Goal: Task Accomplishment & Management: Manage account settings

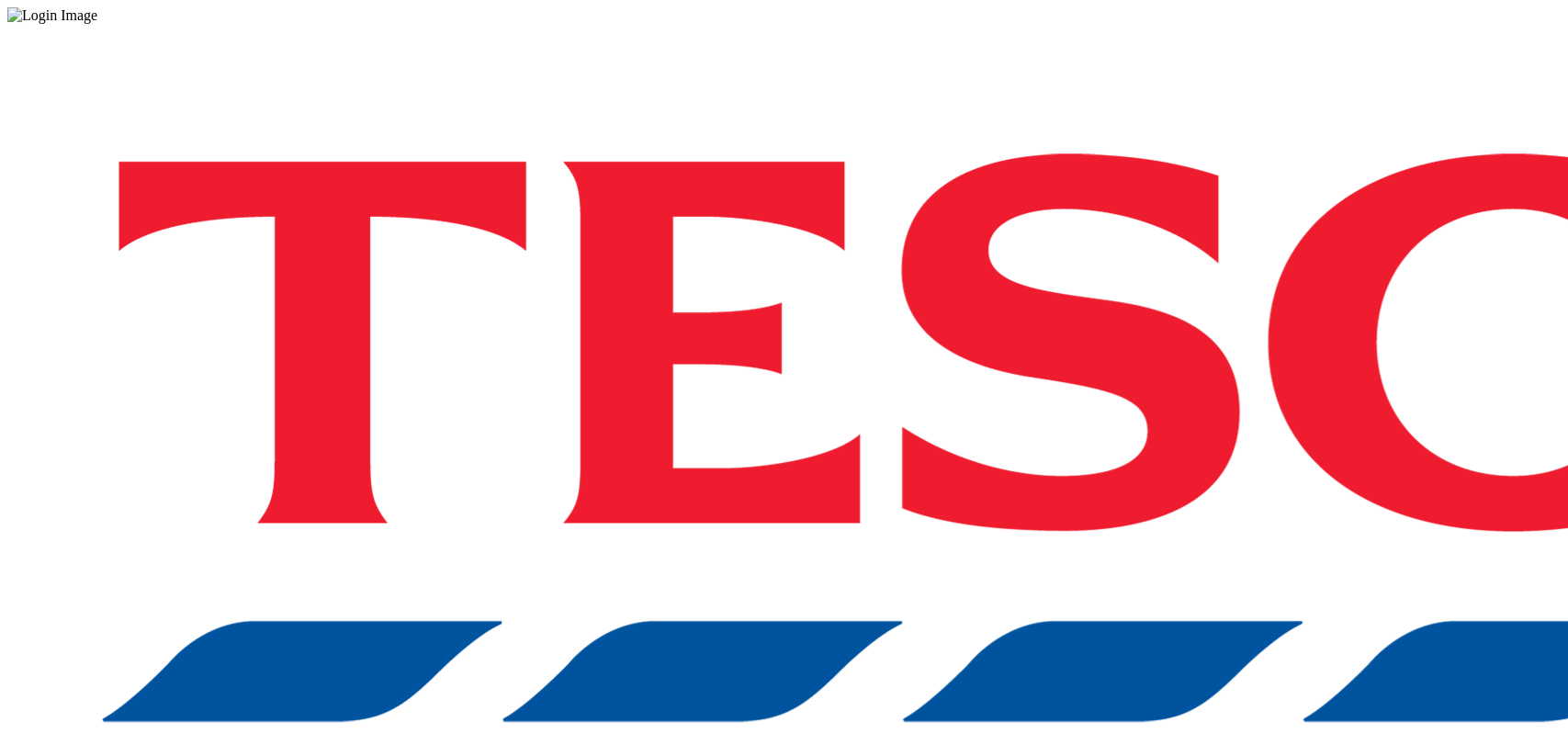
click at [1208, 466] on div "Log in to the Spectra’s dashboard using [PERSON_NAME]’s credentials. If you don…" at bounding box center [784, 481] width 1553 height 914
click at [1172, 412] on div "Log in to the Spectra’s dashboard using [PERSON_NAME]’s credentials. If you don…" at bounding box center [784, 481] width 1553 height 914
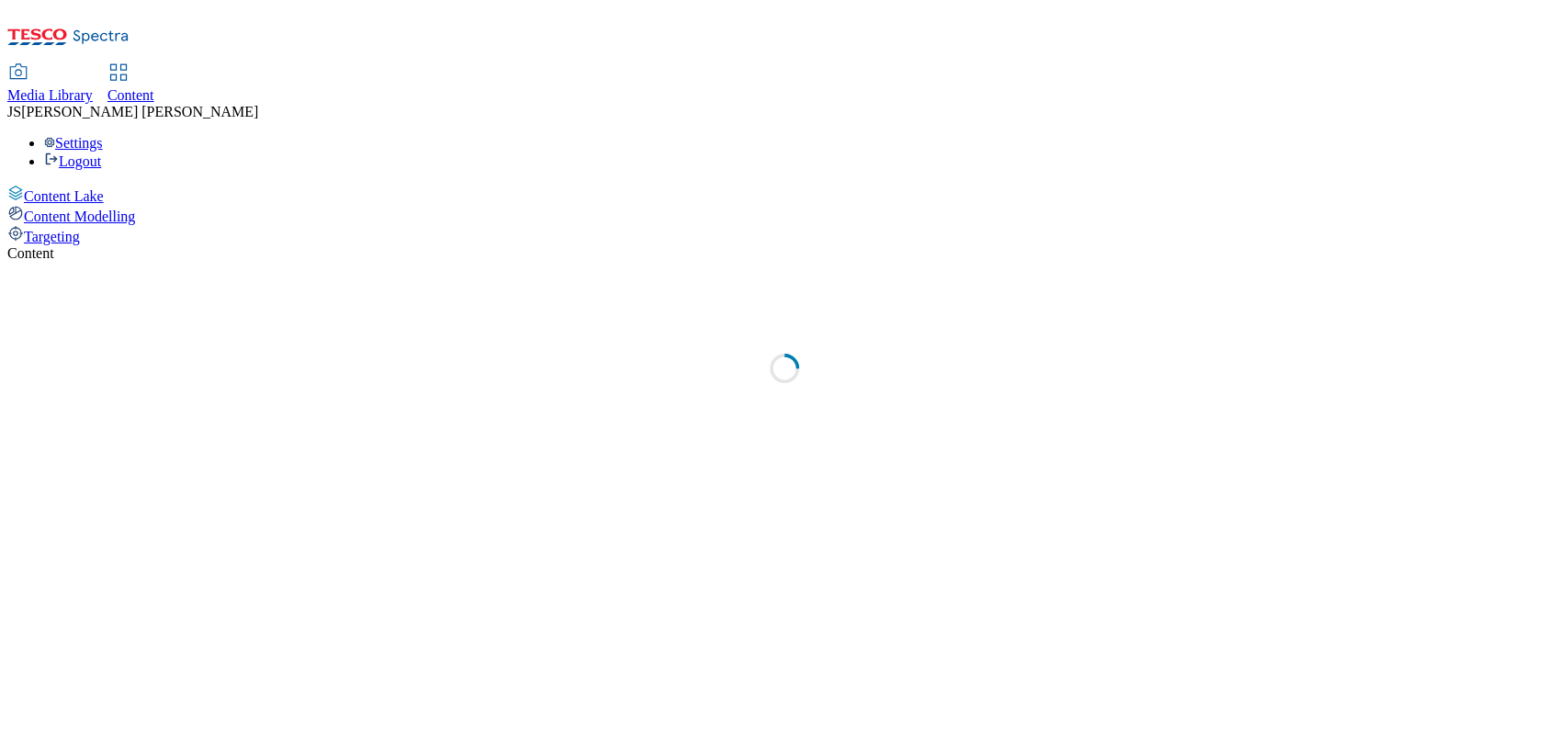
select select "ghs-uk"
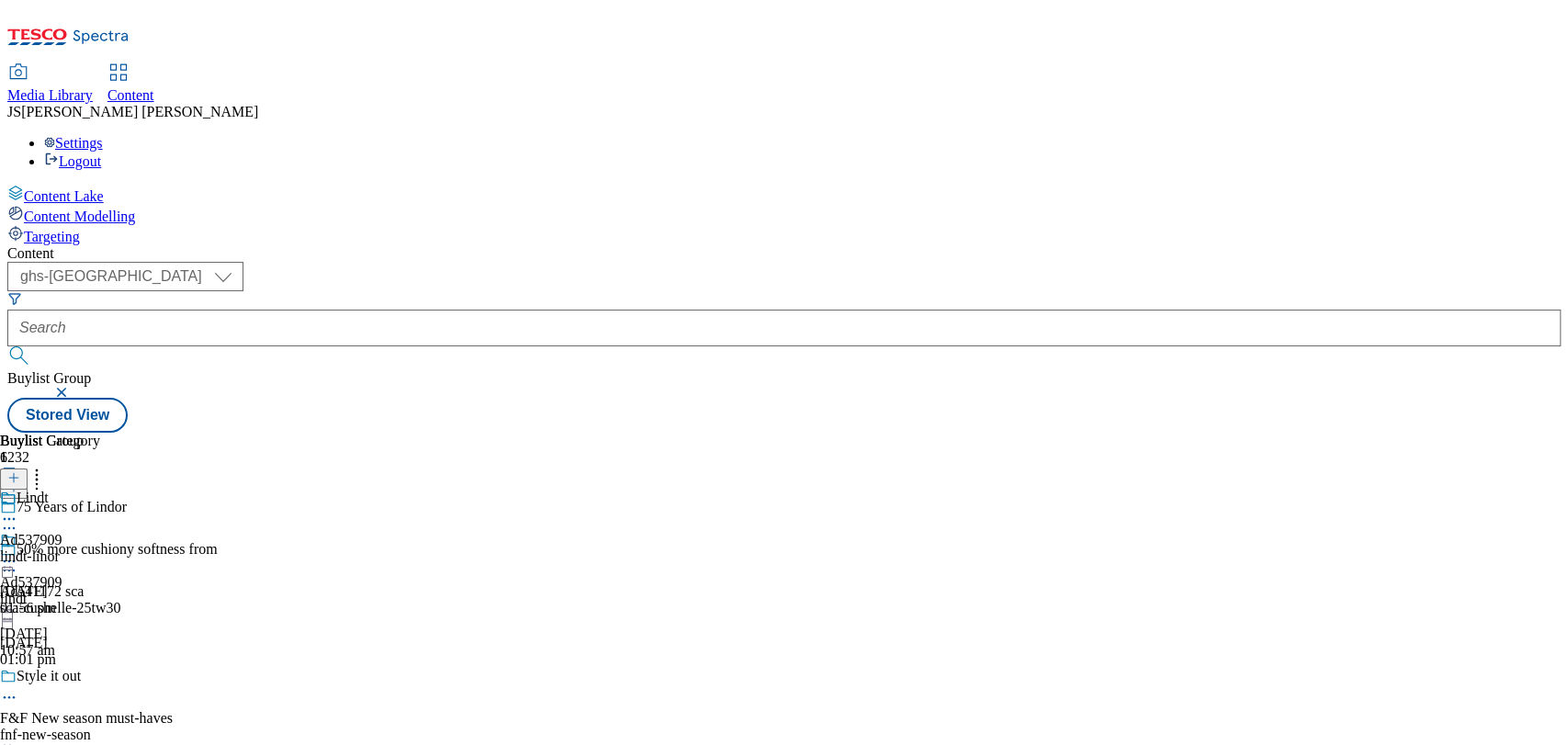
click at [73, 387] on button "button" at bounding box center [63, 392] width 18 height 11
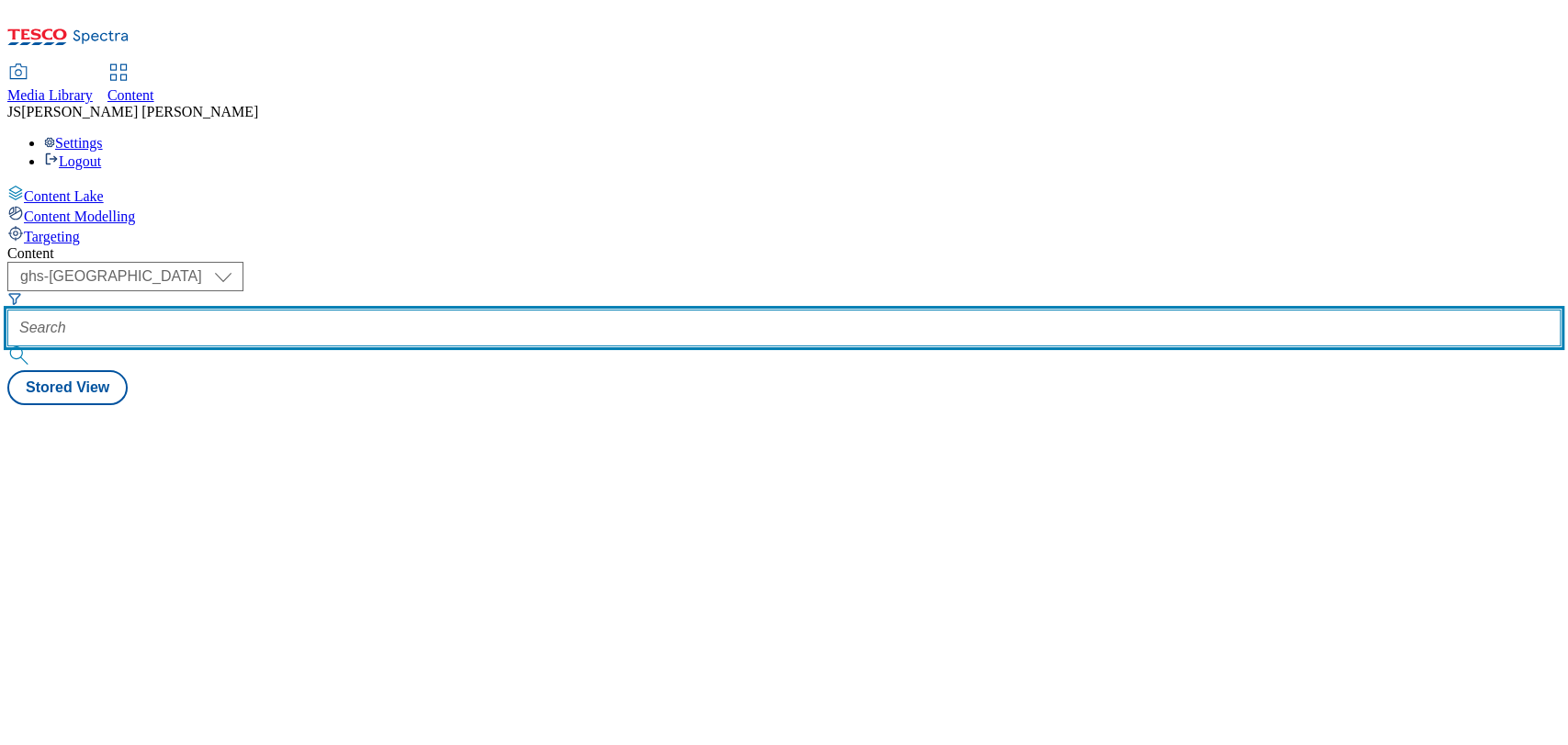
click at [466, 310] on input "text" at bounding box center [784, 328] width 1553 height 37
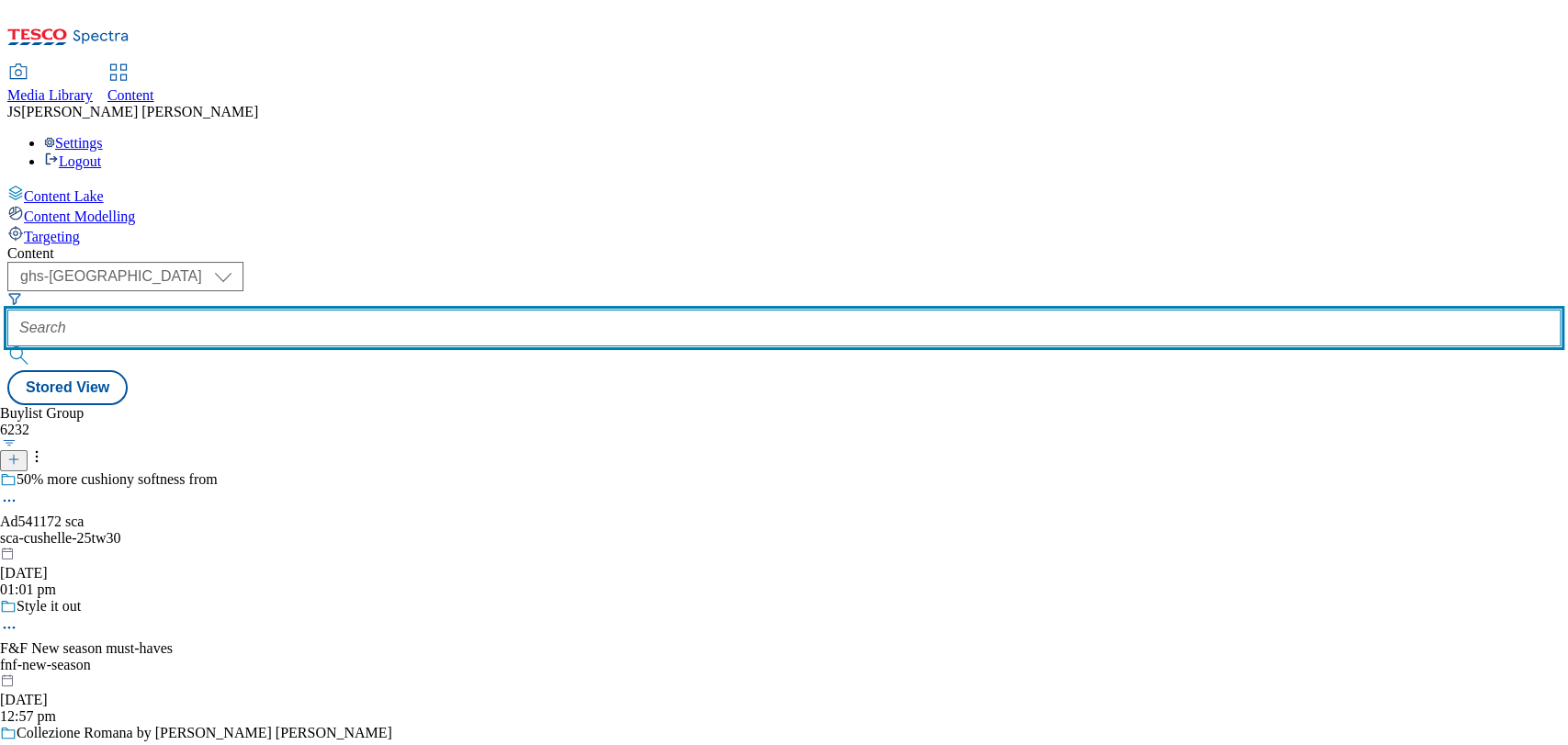
paste input "540949"
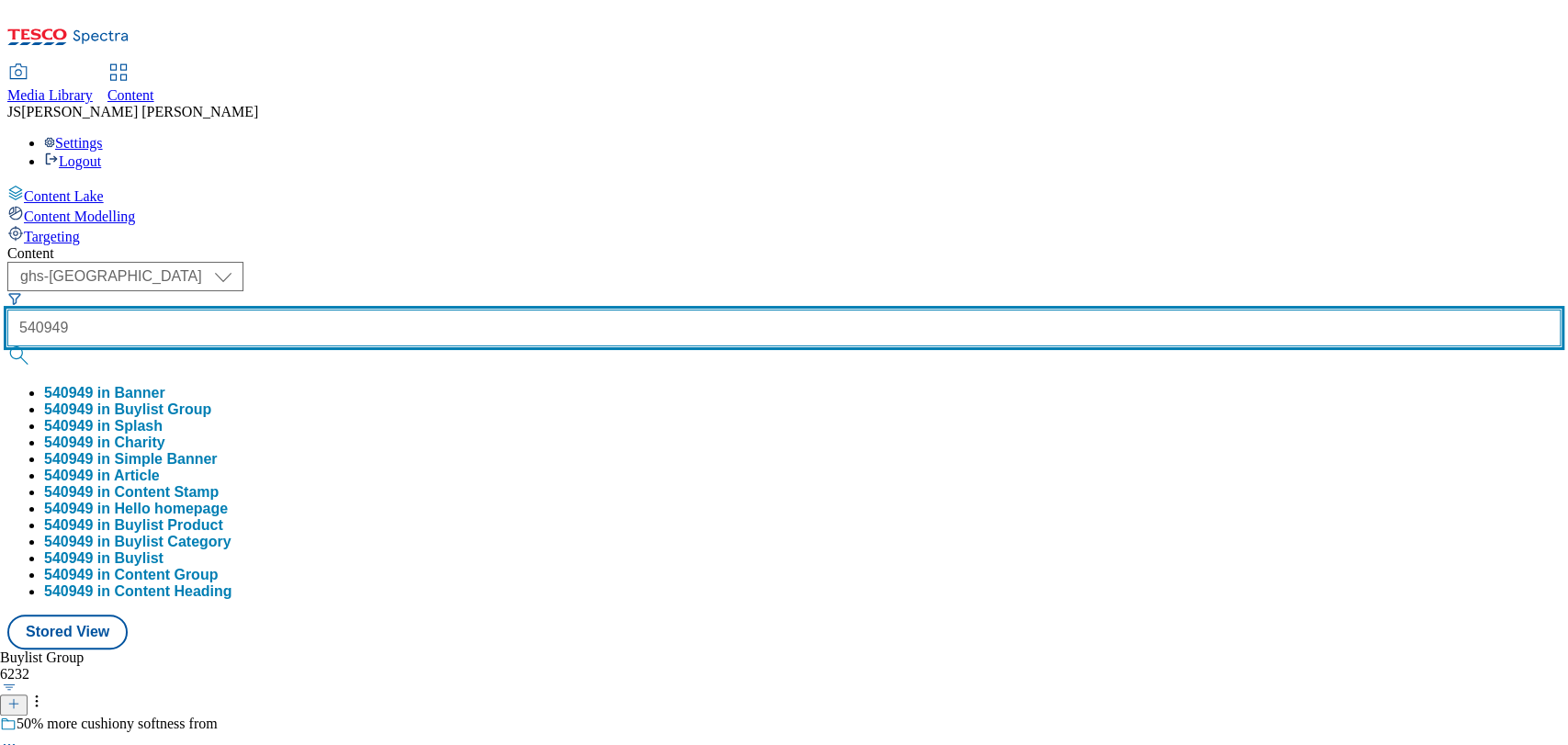
type input "540949"
click at [8, 346] on button "submit" at bounding box center [20, 354] width 26 height 18
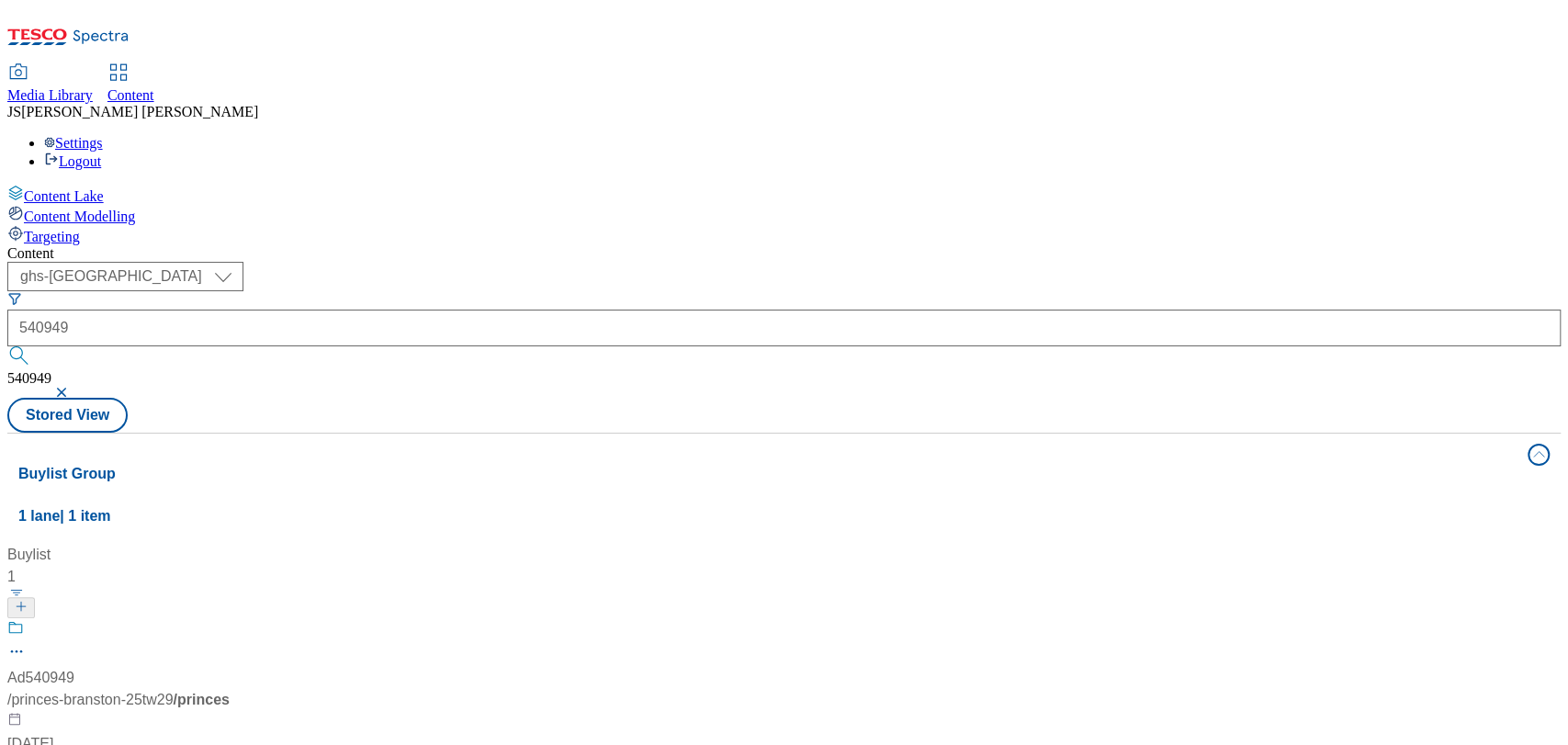
click at [237, 619] on div "Ad540949 / princes-branston-25tw29 / princes 11 Sept 2025 09:22 am" at bounding box center [122, 698] width 229 height 158
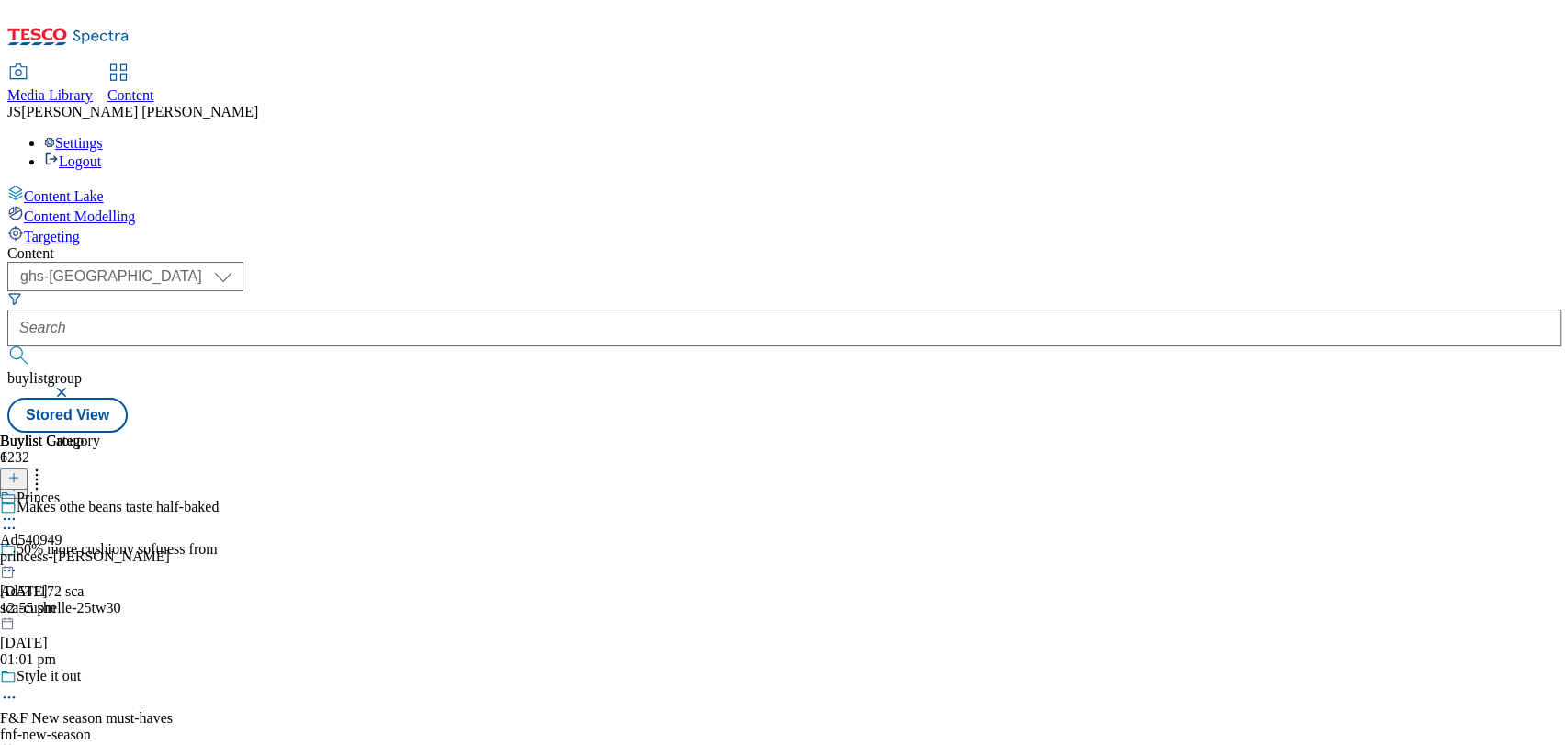
click at [170, 549] on div "princess-branston" at bounding box center [84, 556] width 170 height 16
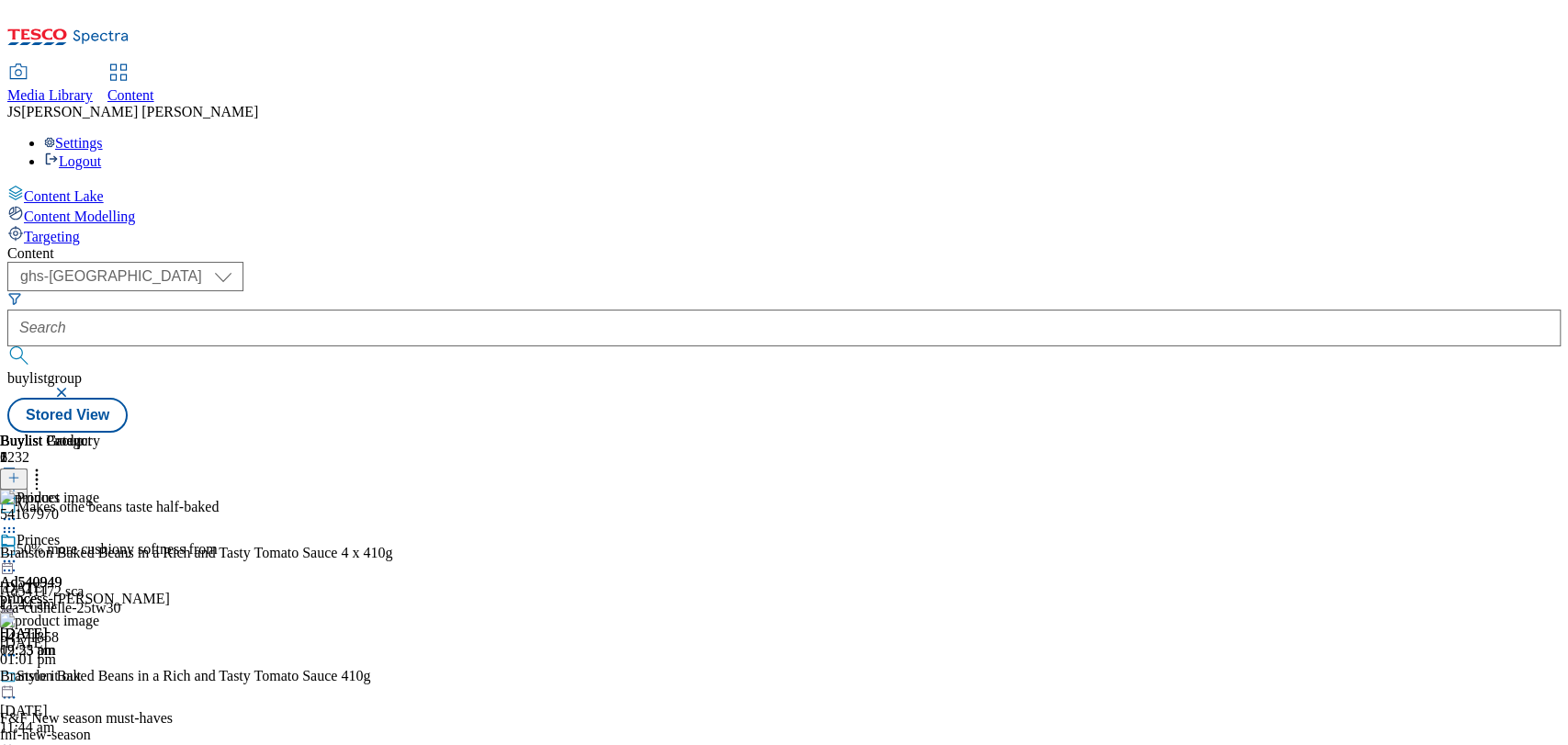
click at [11, 560] on circle at bounding box center [9, 561] width 3 height 3
click at [18, 519] on icon at bounding box center [9, 528] width 18 height 18
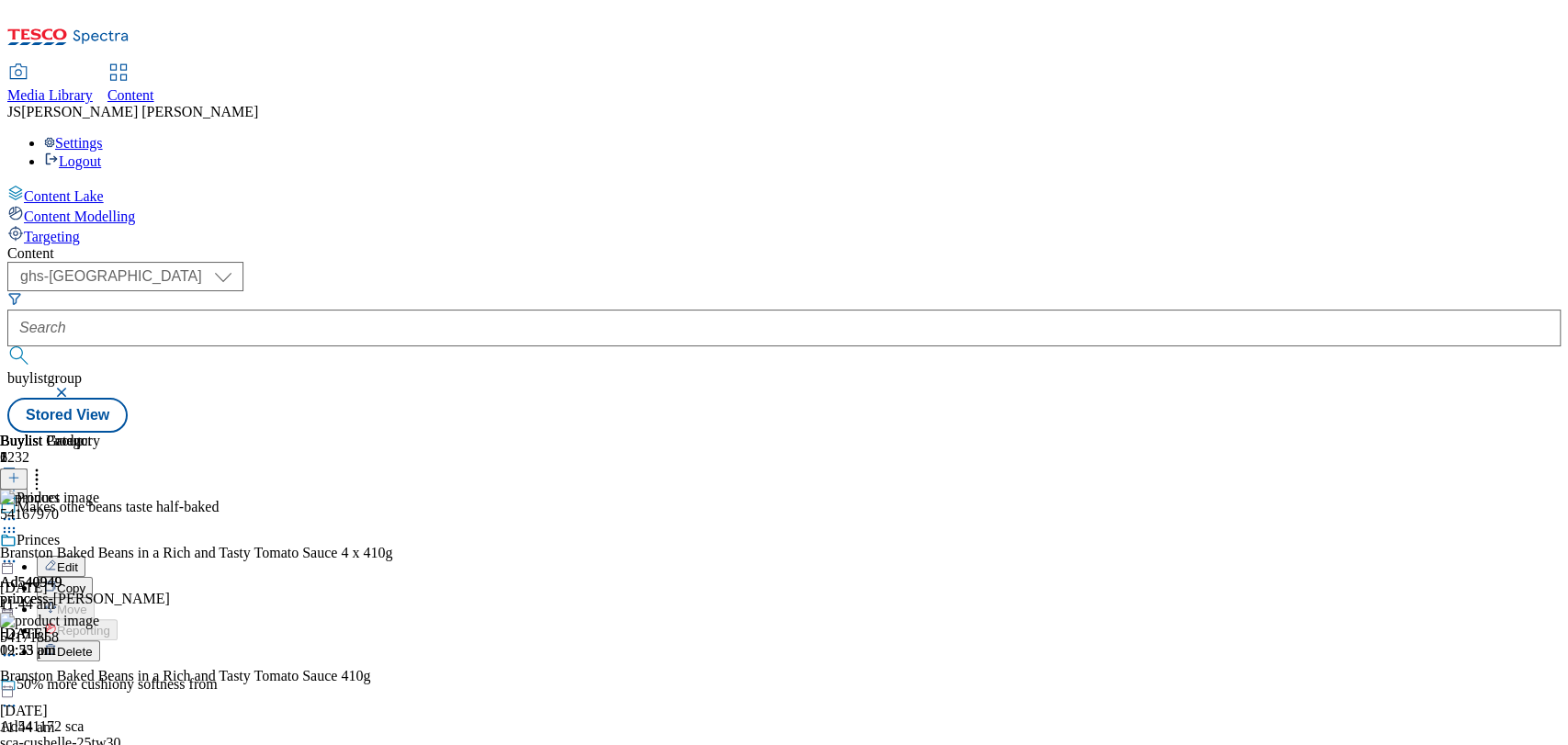
click at [85, 556] on button "Edit" at bounding box center [61, 567] width 48 height 21
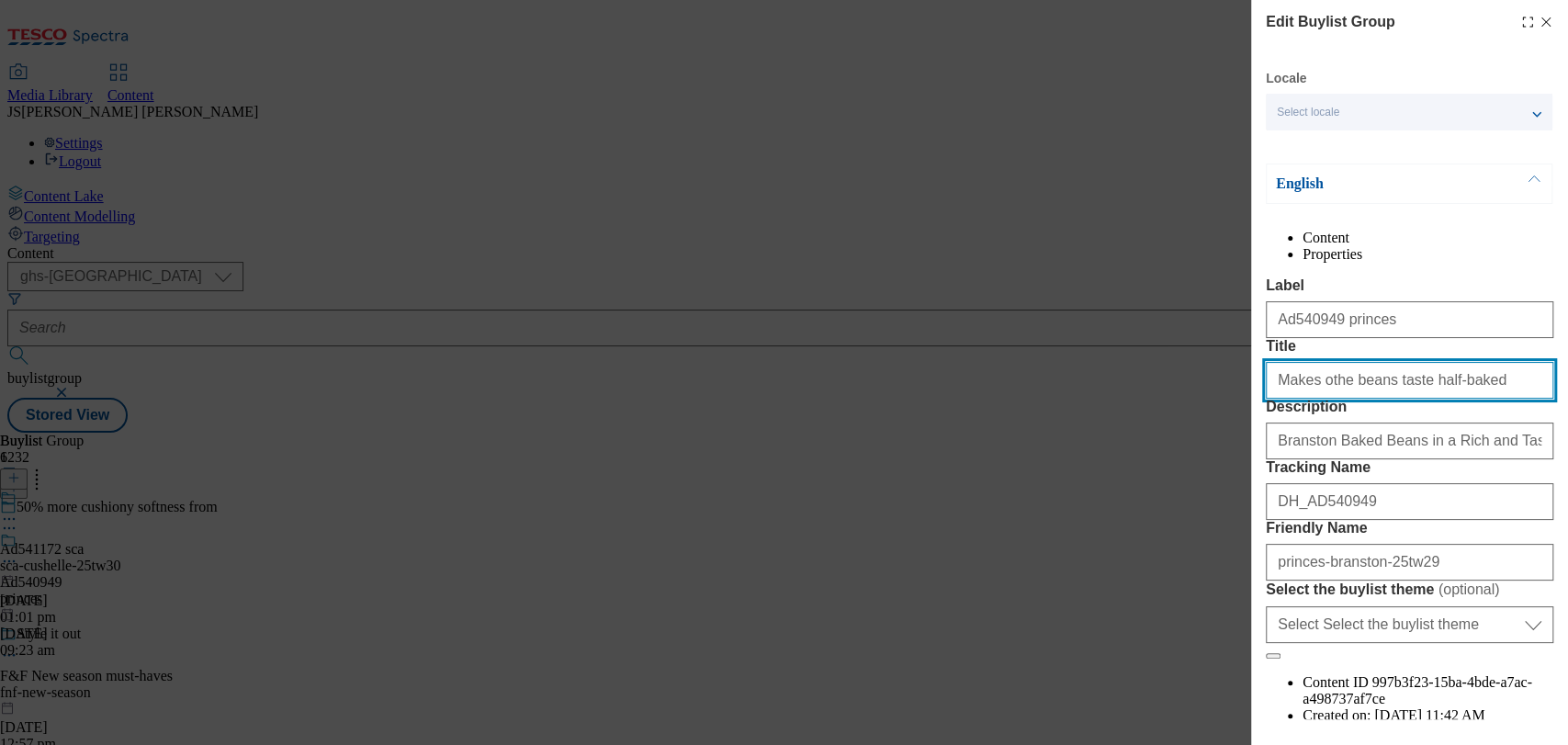
click at [1327, 399] on input "Makes othe beans taste half-baked" at bounding box center [1409, 380] width 287 height 37
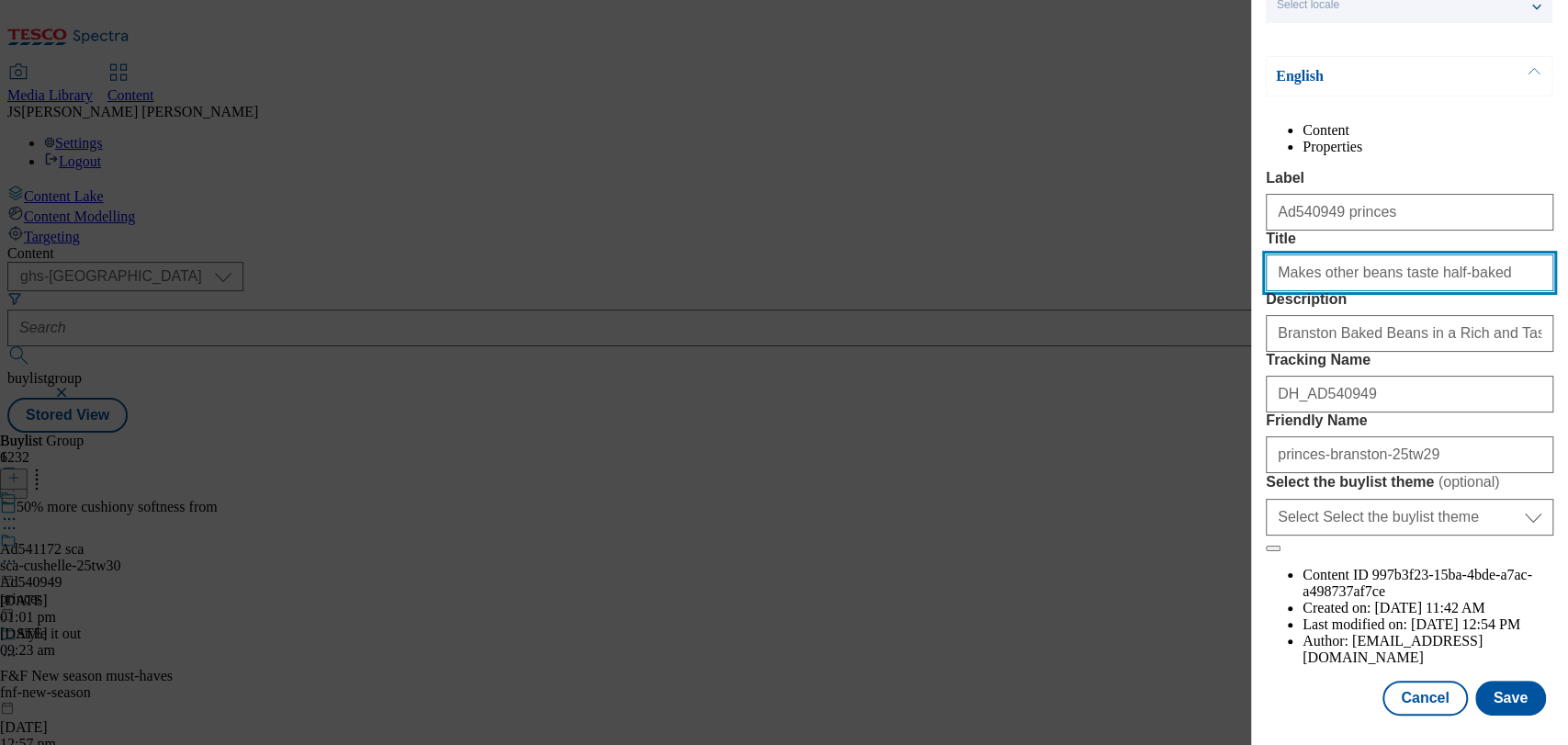
scroll to position [207, 0]
type input "Makes other beans taste half-baked"
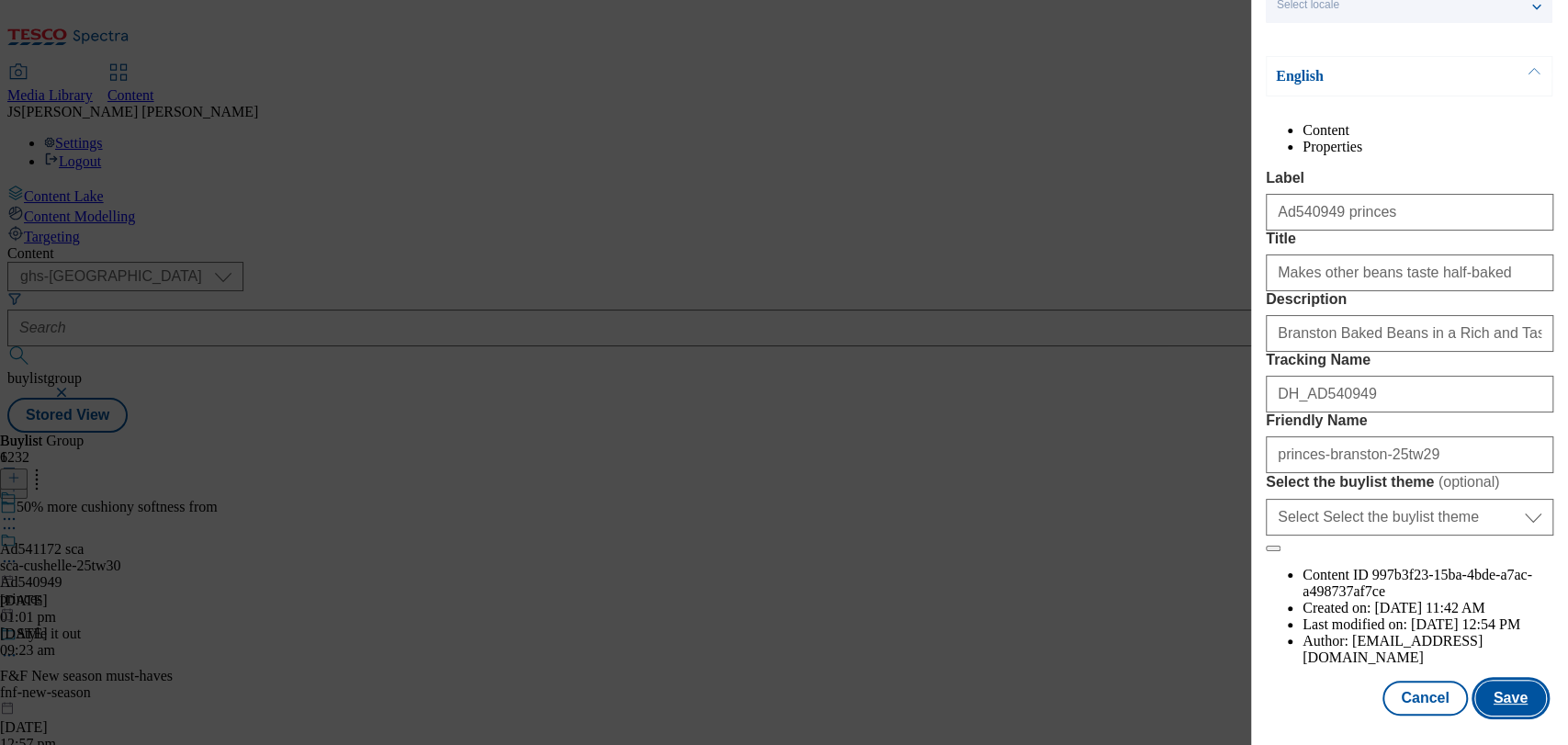
click at [1476, 681] on button "Save" at bounding box center [1510, 698] width 71 height 35
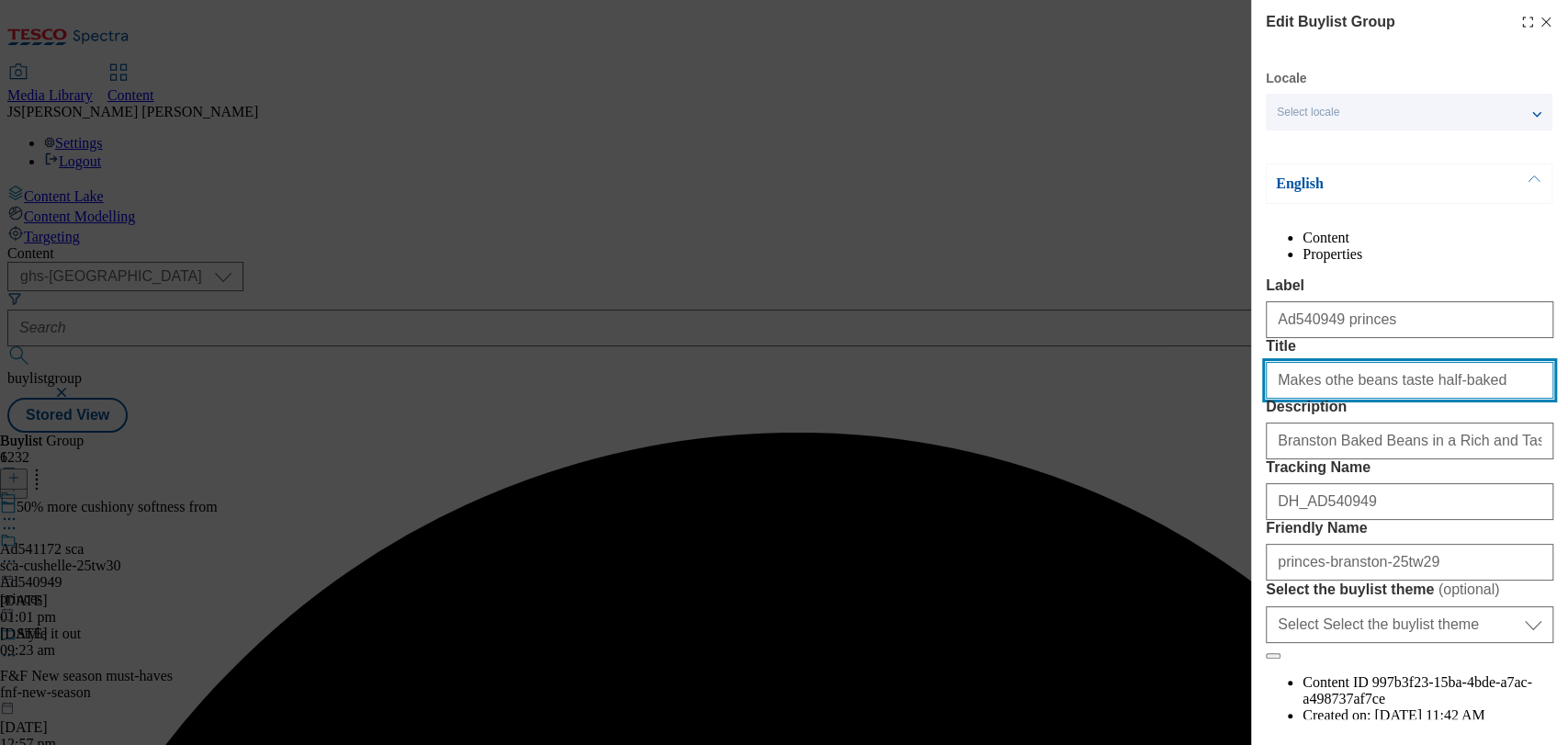
click at [1337, 399] on input "Makes othe beans taste half-baked" at bounding box center [1409, 380] width 287 height 37
click at [1485, 399] on input "Makes other beans taste half-baked" at bounding box center [1409, 380] width 287 height 37
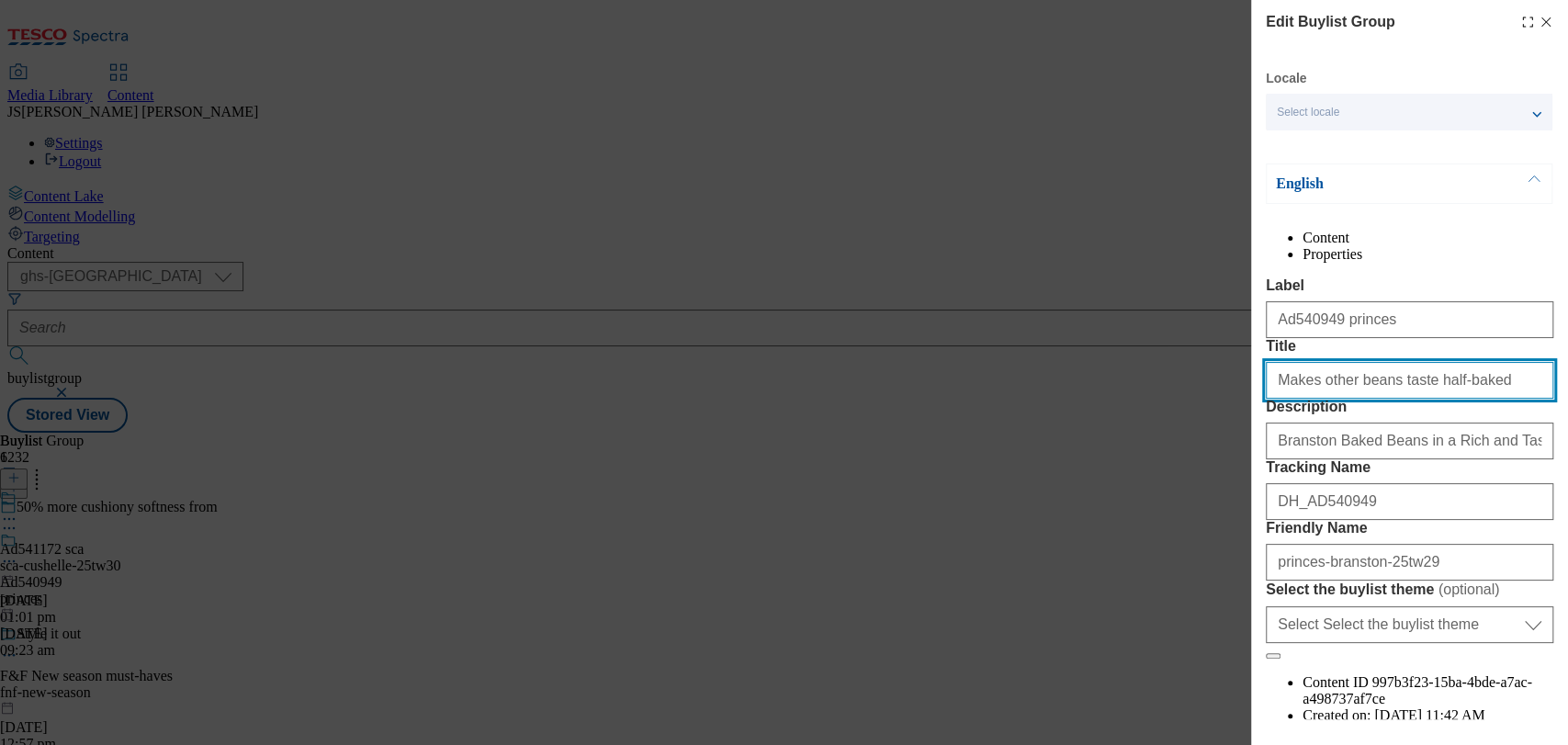
click at [1428, 399] on input "Makes other beans taste half-baked" at bounding box center [1409, 380] width 287 height 37
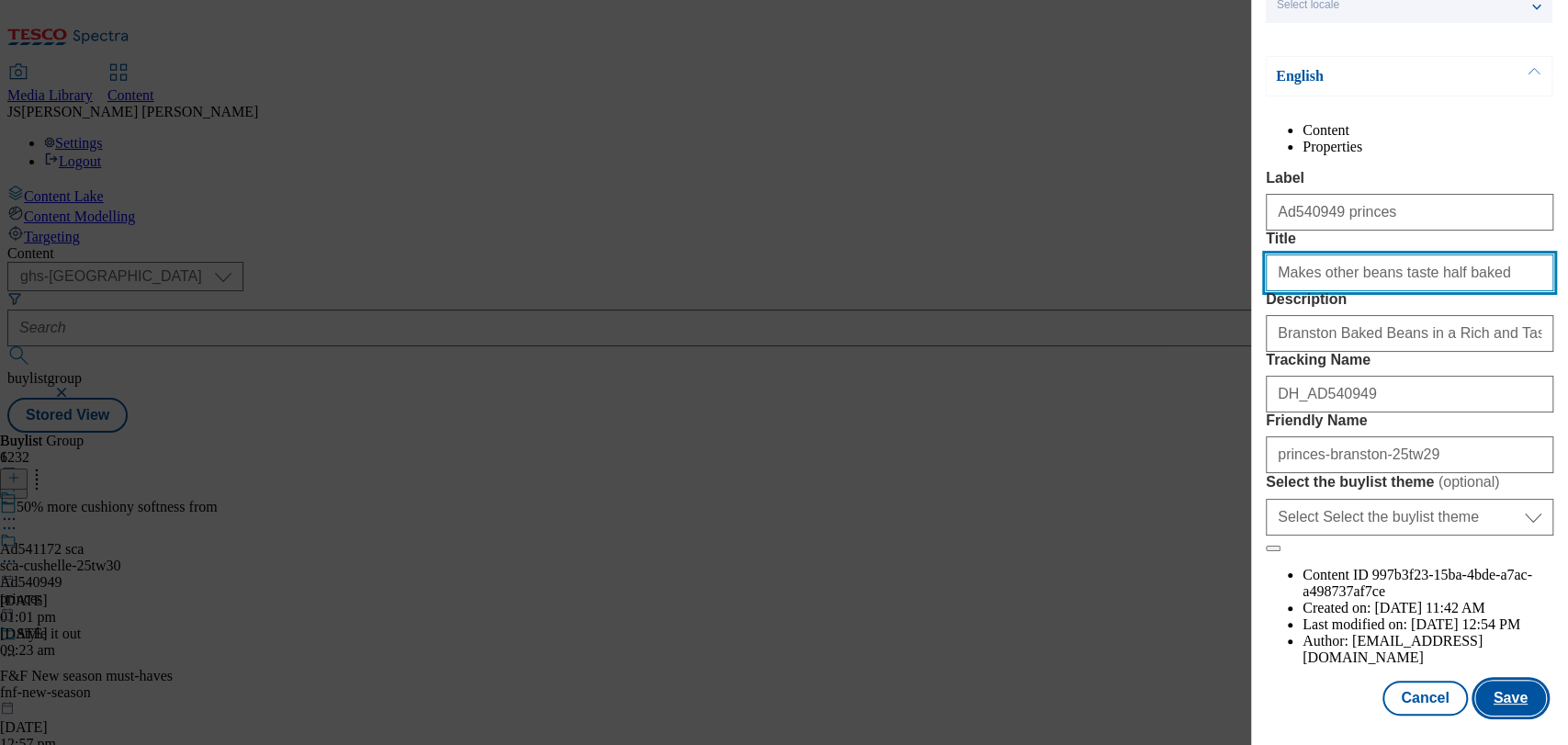
type input "Makes other beans taste half baked"
click at [1485, 681] on button "Save" at bounding box center [1510, 698] width 71 height 35
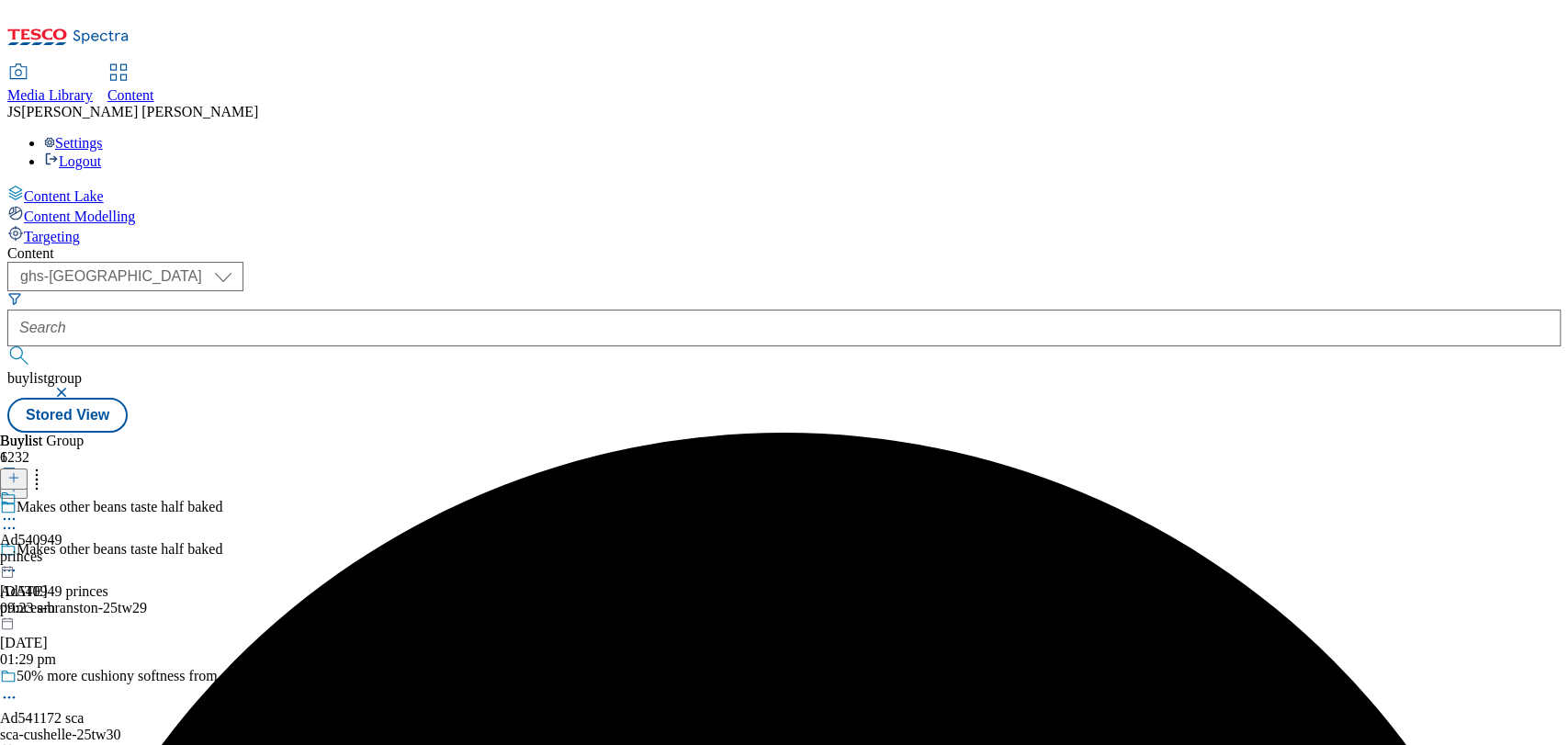
click at [63, 490] on div "Ad540949 princes 11 Sept 2025 09:23 am" at bounding box center [31, 554] width 63 height 127
click at [18, 553] on icon at bounding box center [9, 561] width 18 height 18
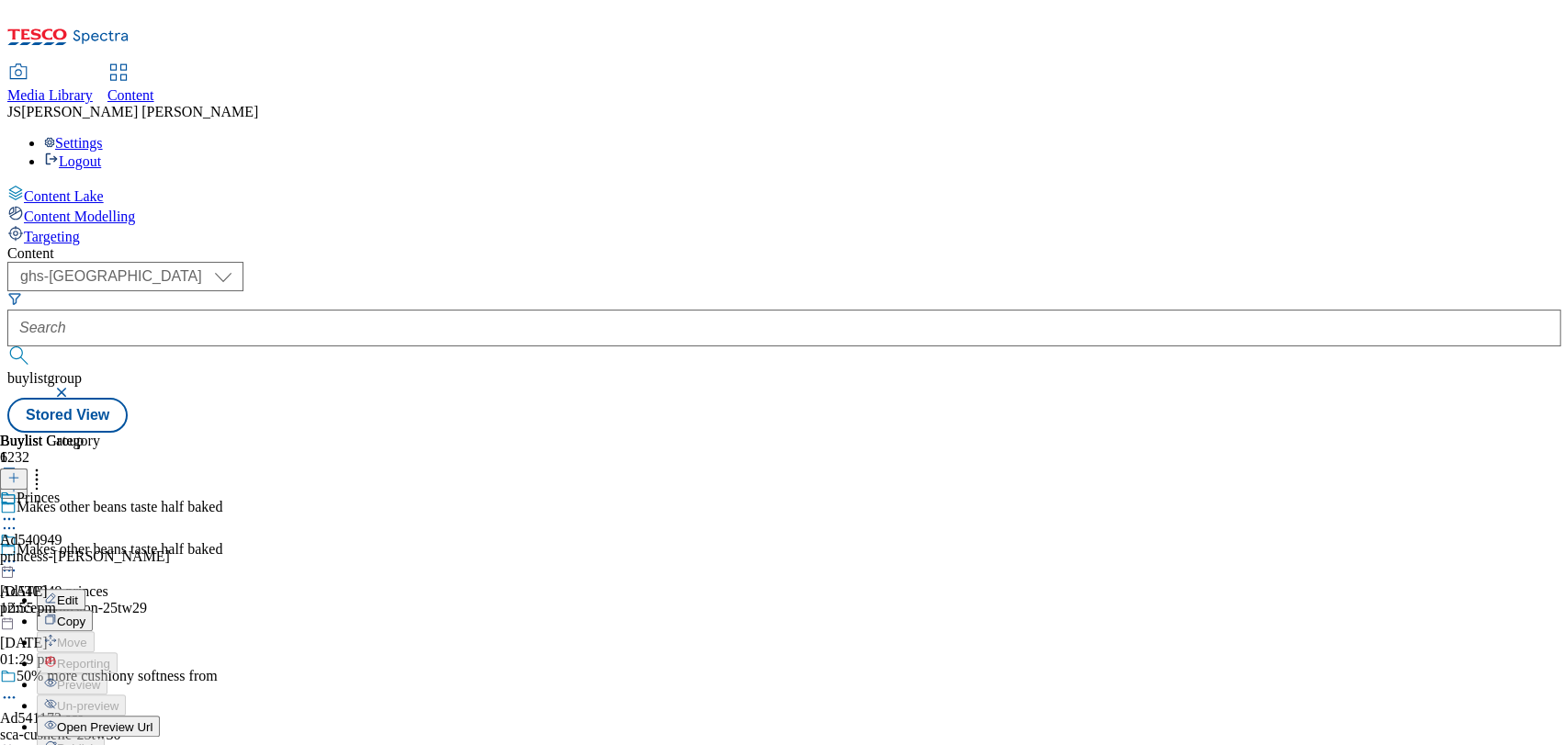
click at [153, 720] on span "Open Preview Url" at bounding box center [104, 727] width 96 height 14
click at [18, 553] on icon at bounding box center [9, 561] width 18 height 18
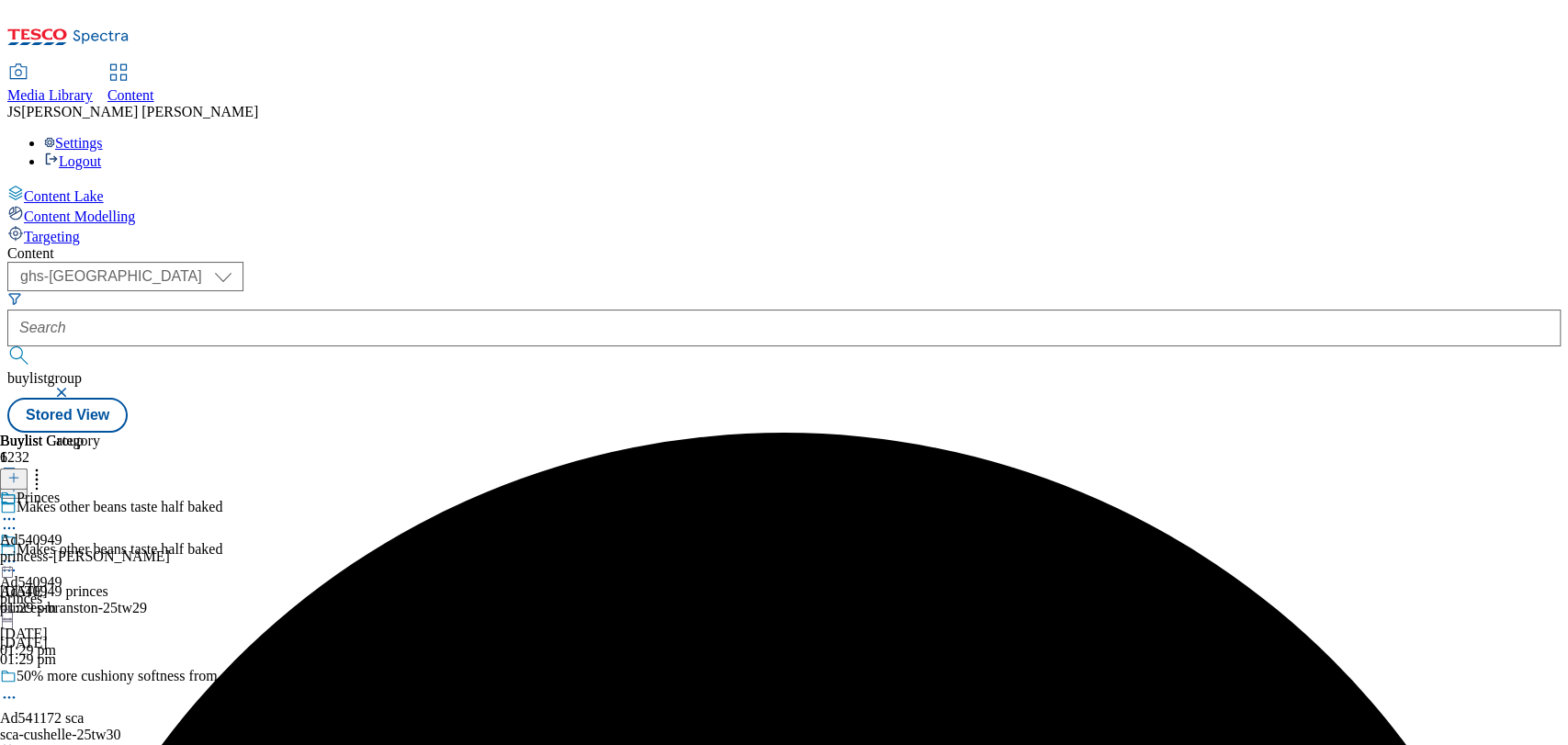
click at [18, 553] on icon at bounding box center [9, 561] width 18 height 18
click at [98, 741] on span "Publish" at bounding box center [77, 748] width 41 height 14
